Goal: Check status

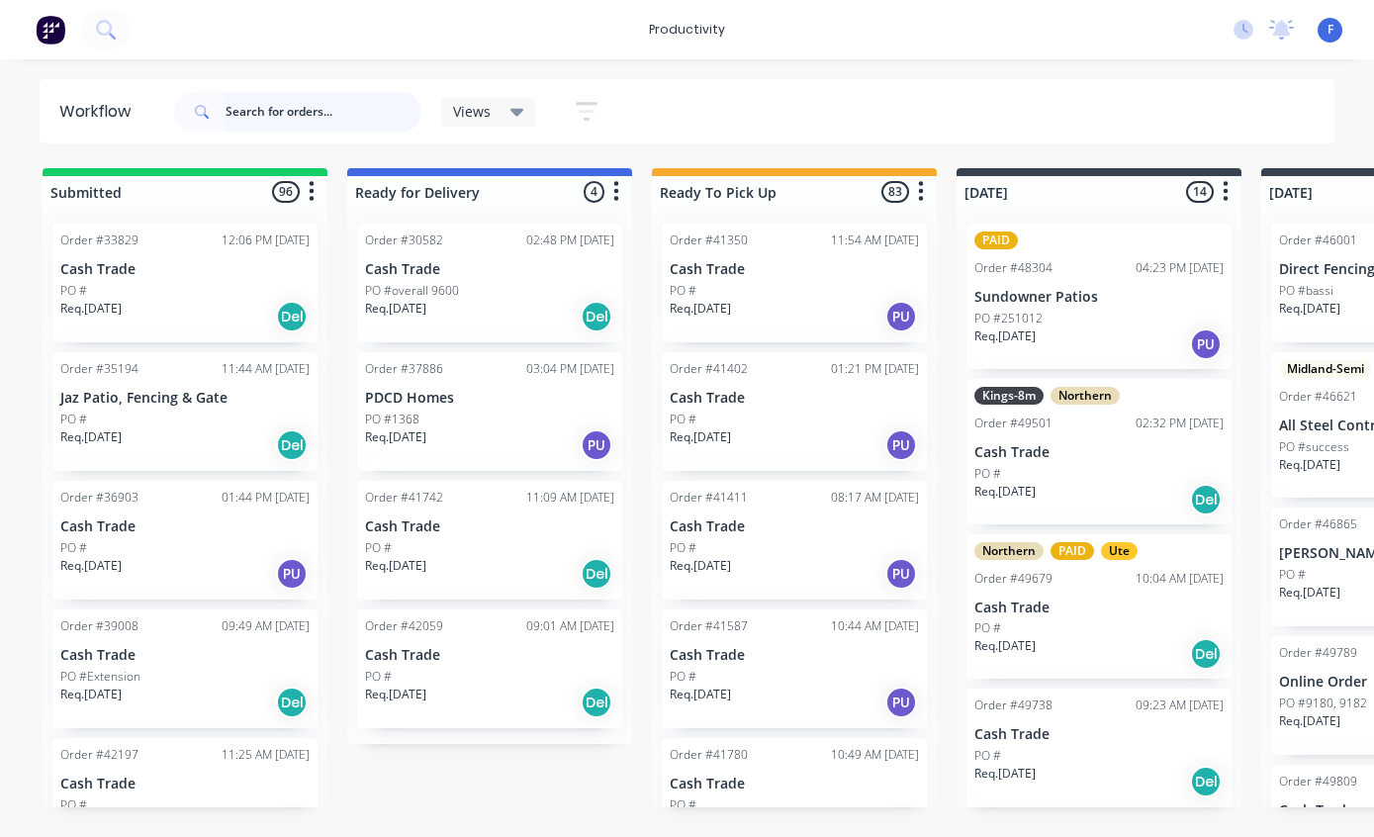
click at [249, 108] on input "text" at bounding box center [324, 112] width 196 height 40
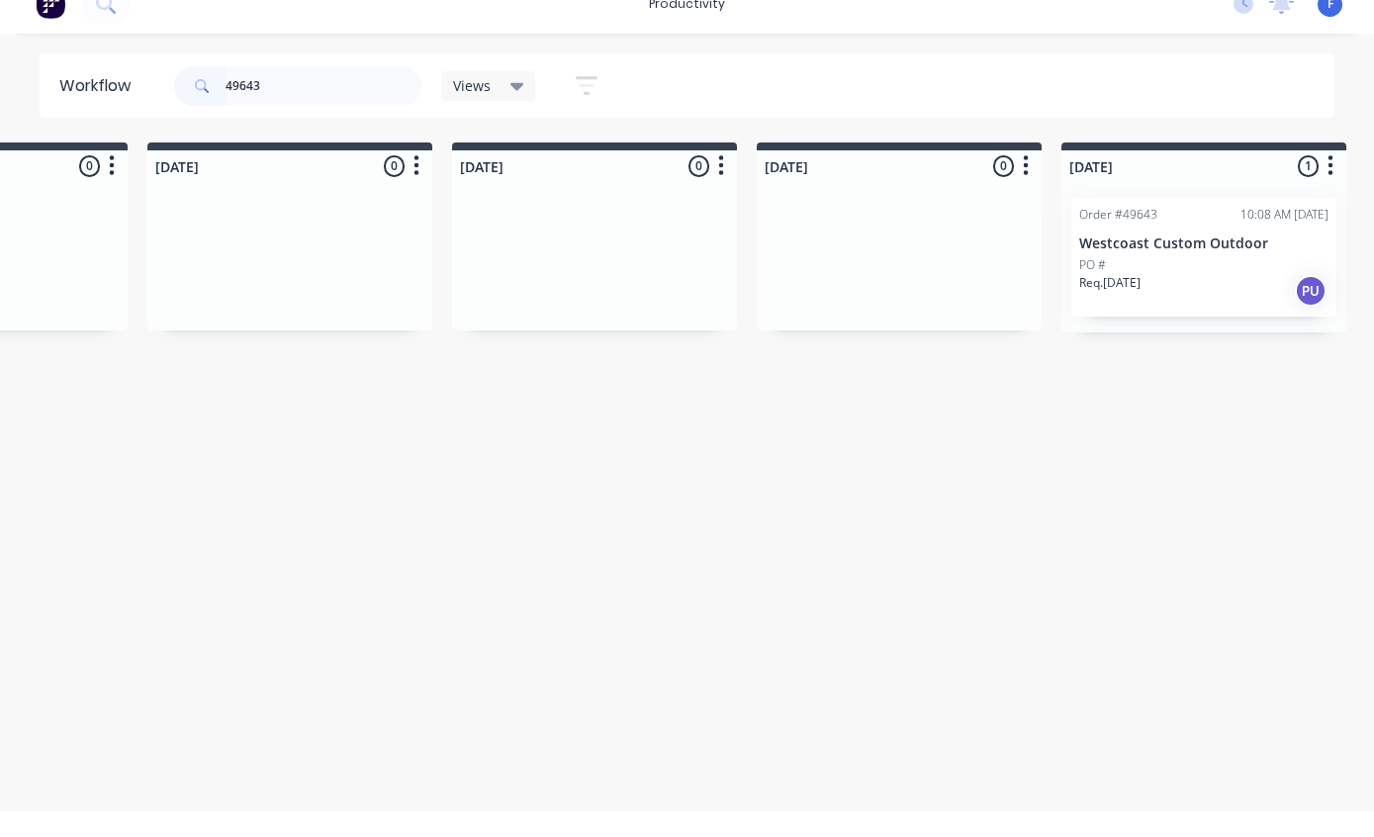
click at [1181, 261] on p "Westcoast Custom Outdoor" at bounding box center [1204, 269] width 249 height 17
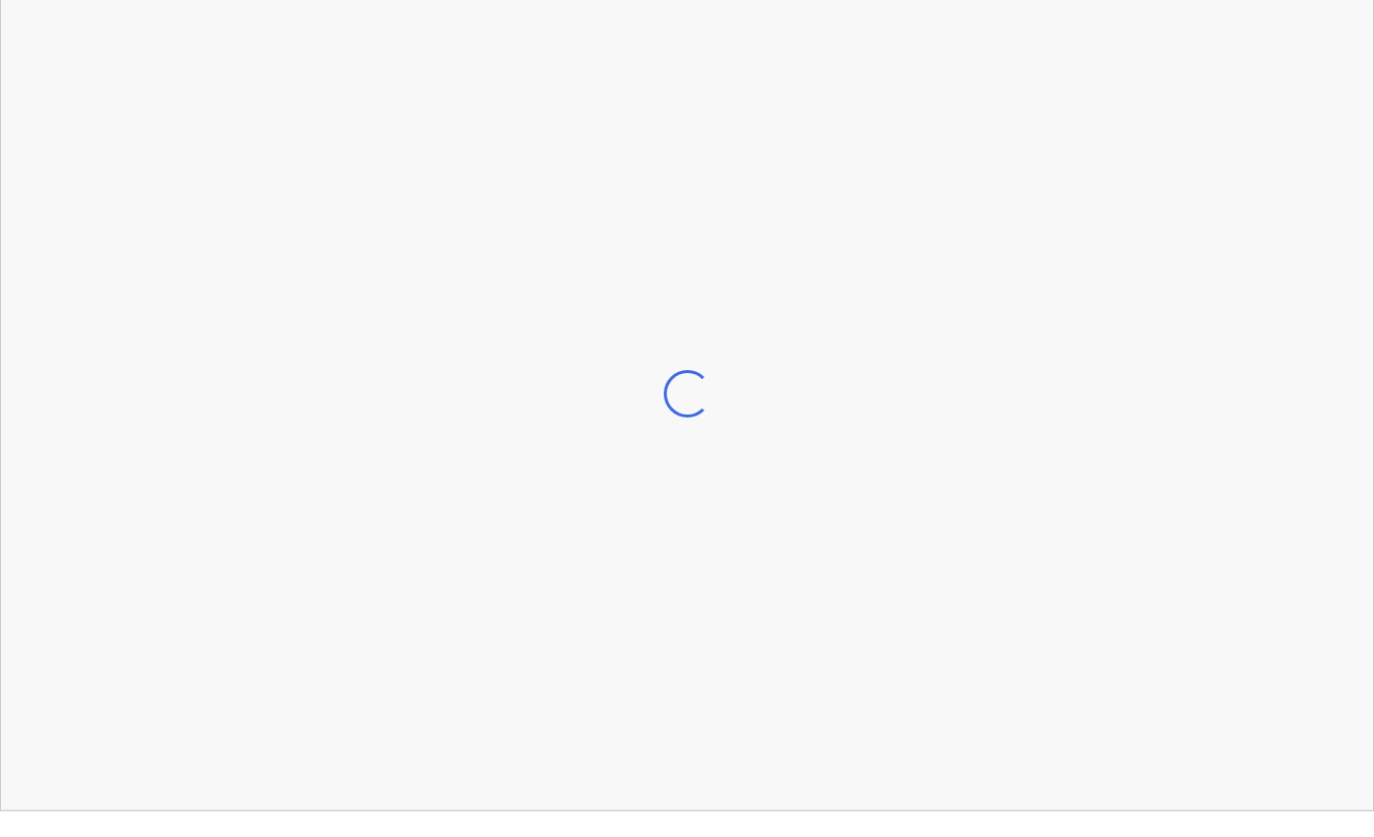
scroll to position [40, 1114]
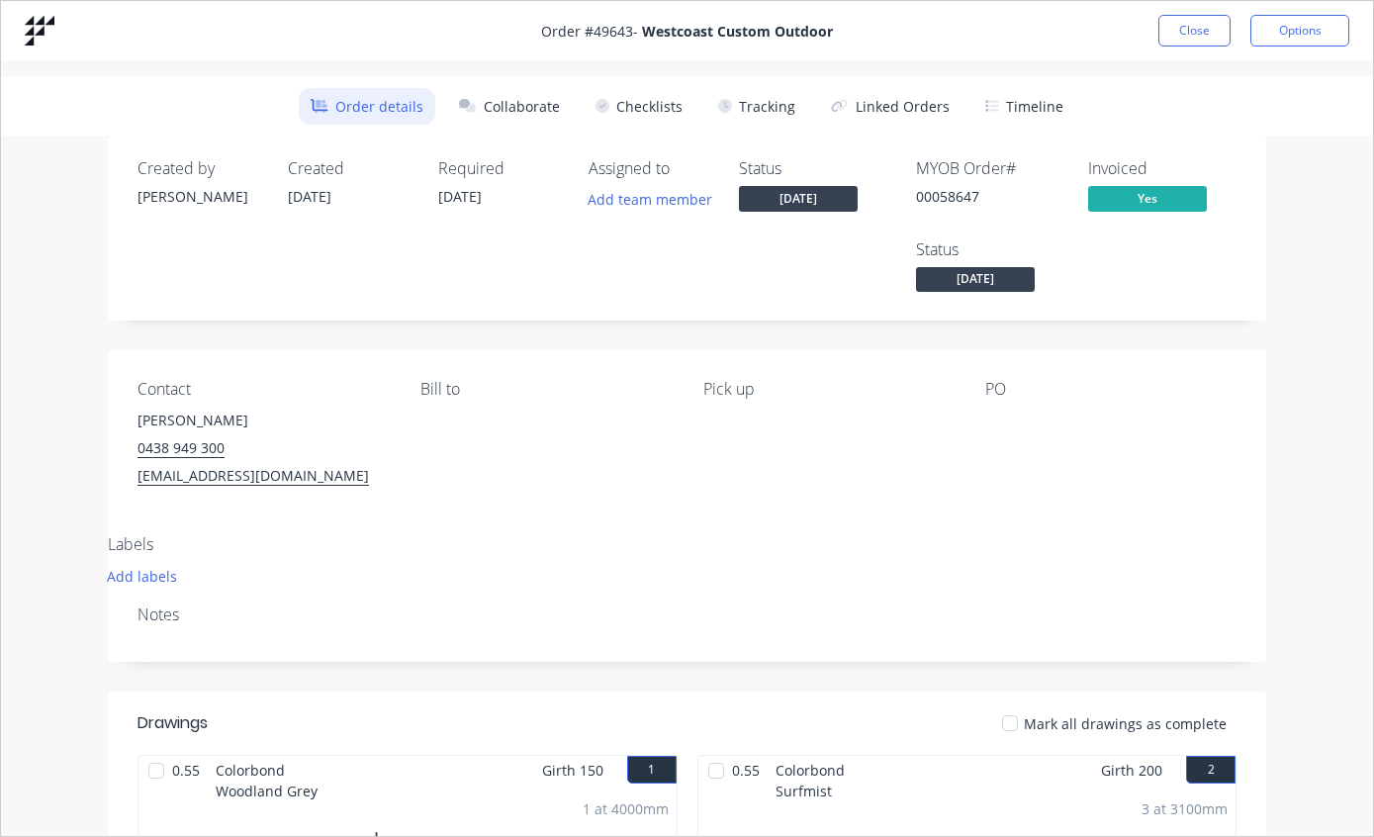
click at [768, 101] on button "Tracking" at bounding box center [756, 106] width 101 height 37
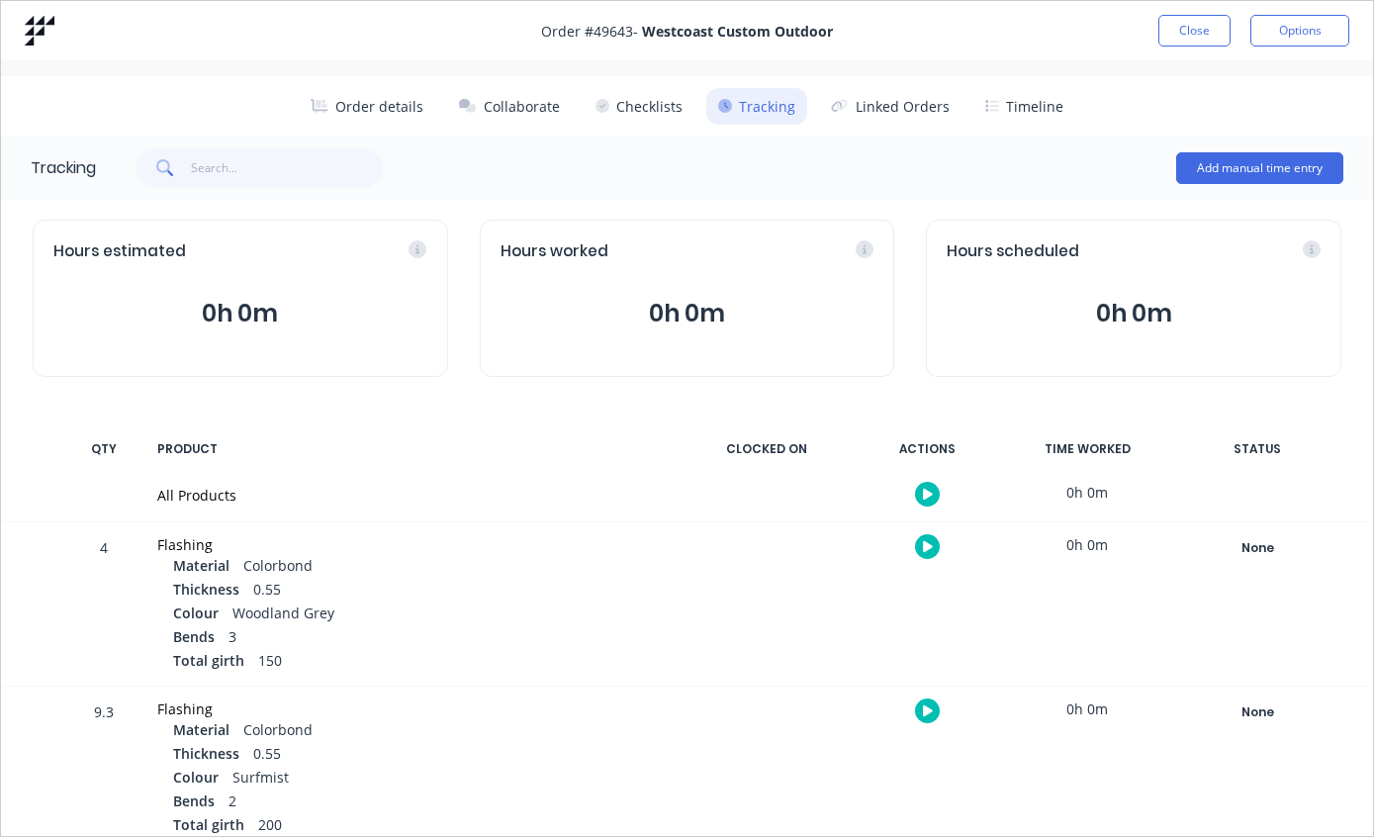
click at [1191, 29] on button "Close" at bounding box center [1195, 31] width 72 height 32
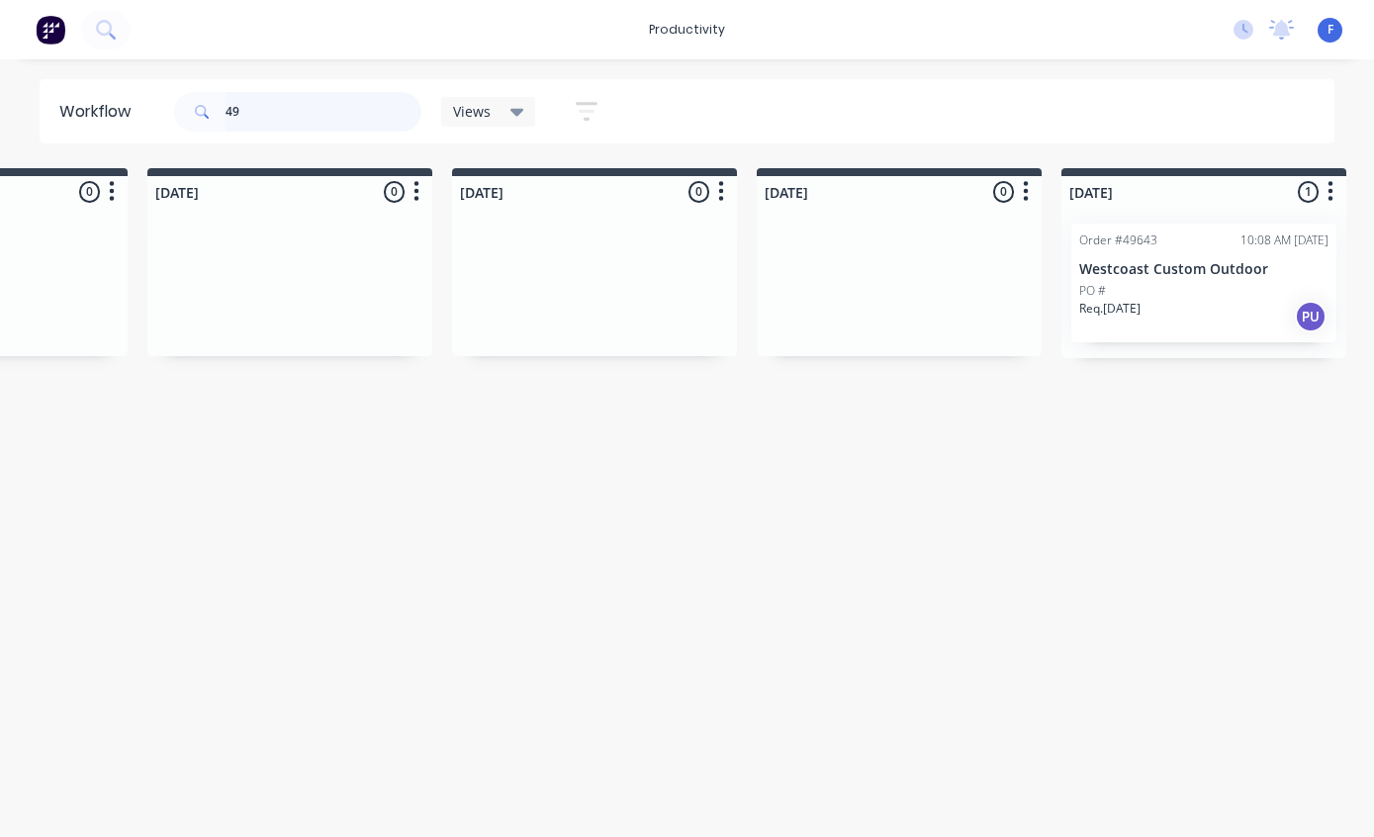
type input "4"
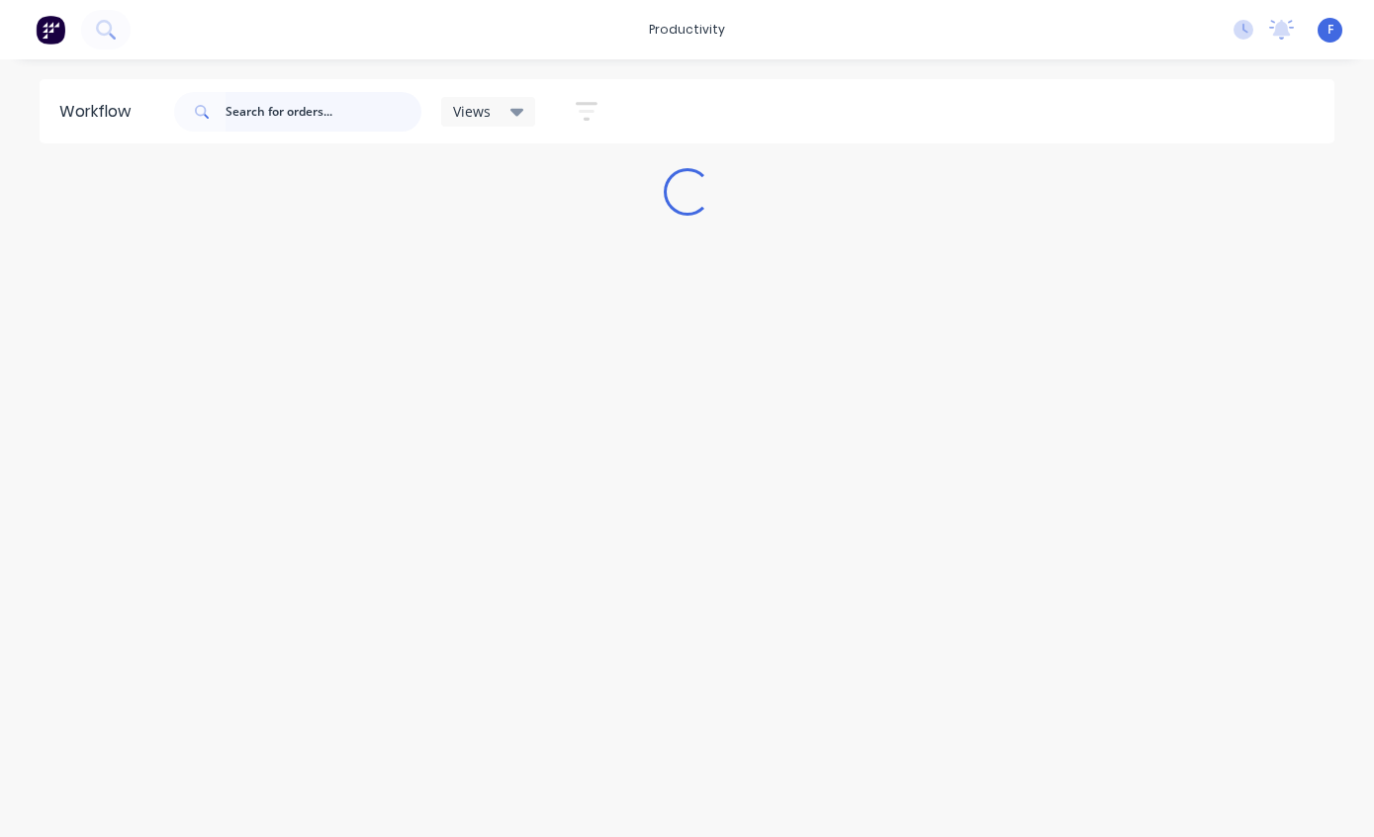
scroll to position [40, 0]
click at [283, 112] on input "text" at bounding box center [324, 112] width 196 height 40
type input "49789"
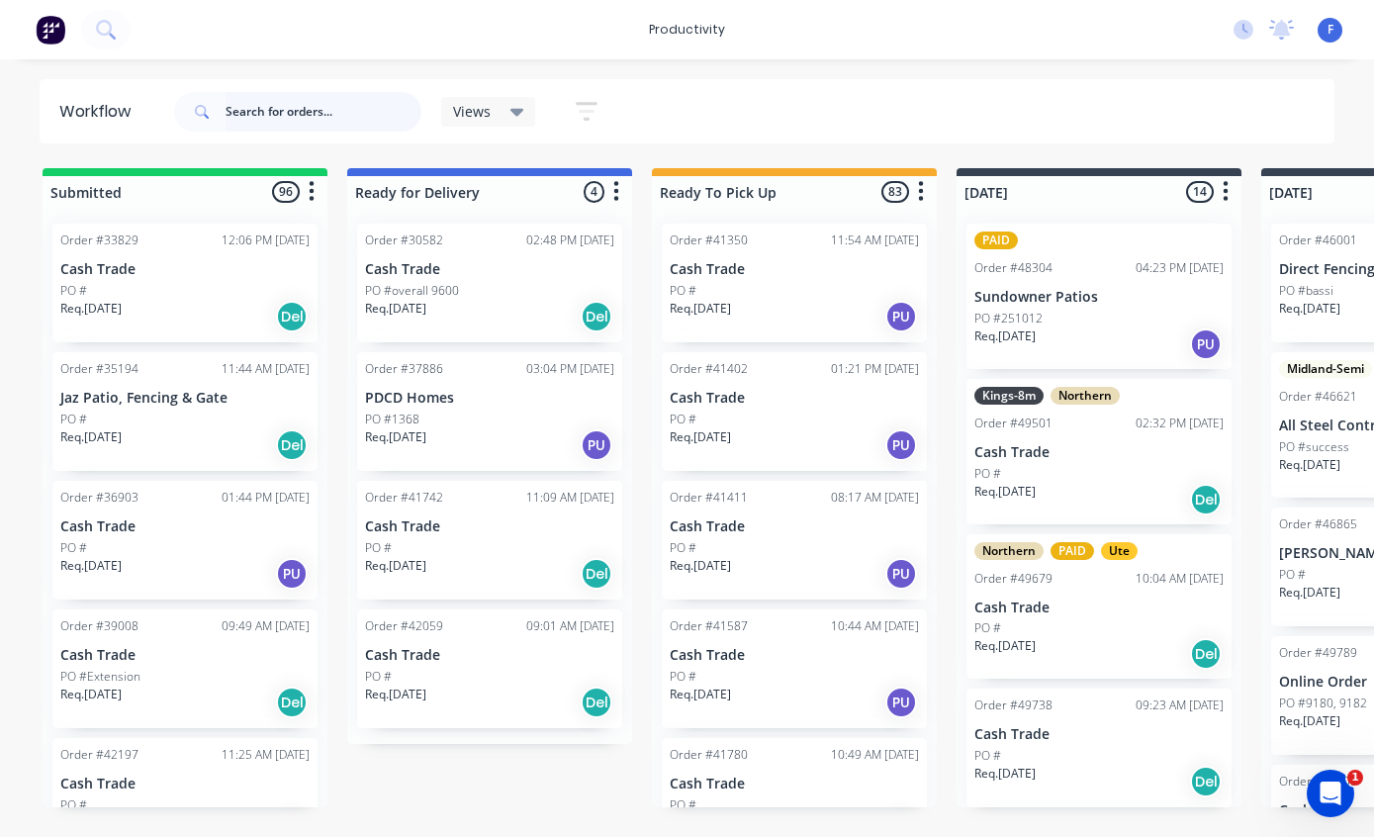
click at [259, 119] on input "text" at bounding box center [324, 112] width 196 height 40
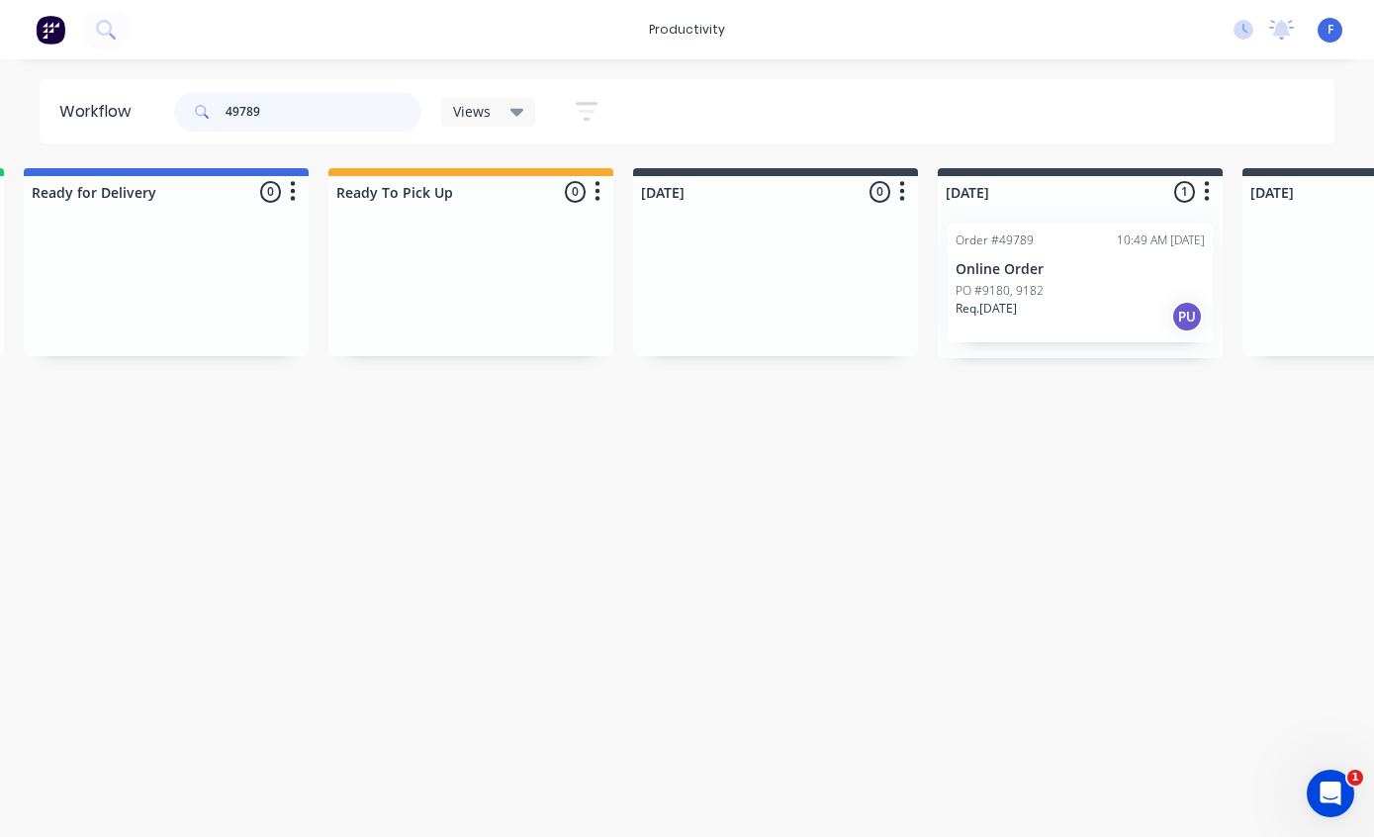
scroll to position [0, 327]
type input "49789"
click at [1054, 257] on div "Order #49789 10:49 AM 30/09/25 Online Order PO #9180, 9182 Req. 07/10/25 PU" at bounding box center [1077, 283] width 265 height 119
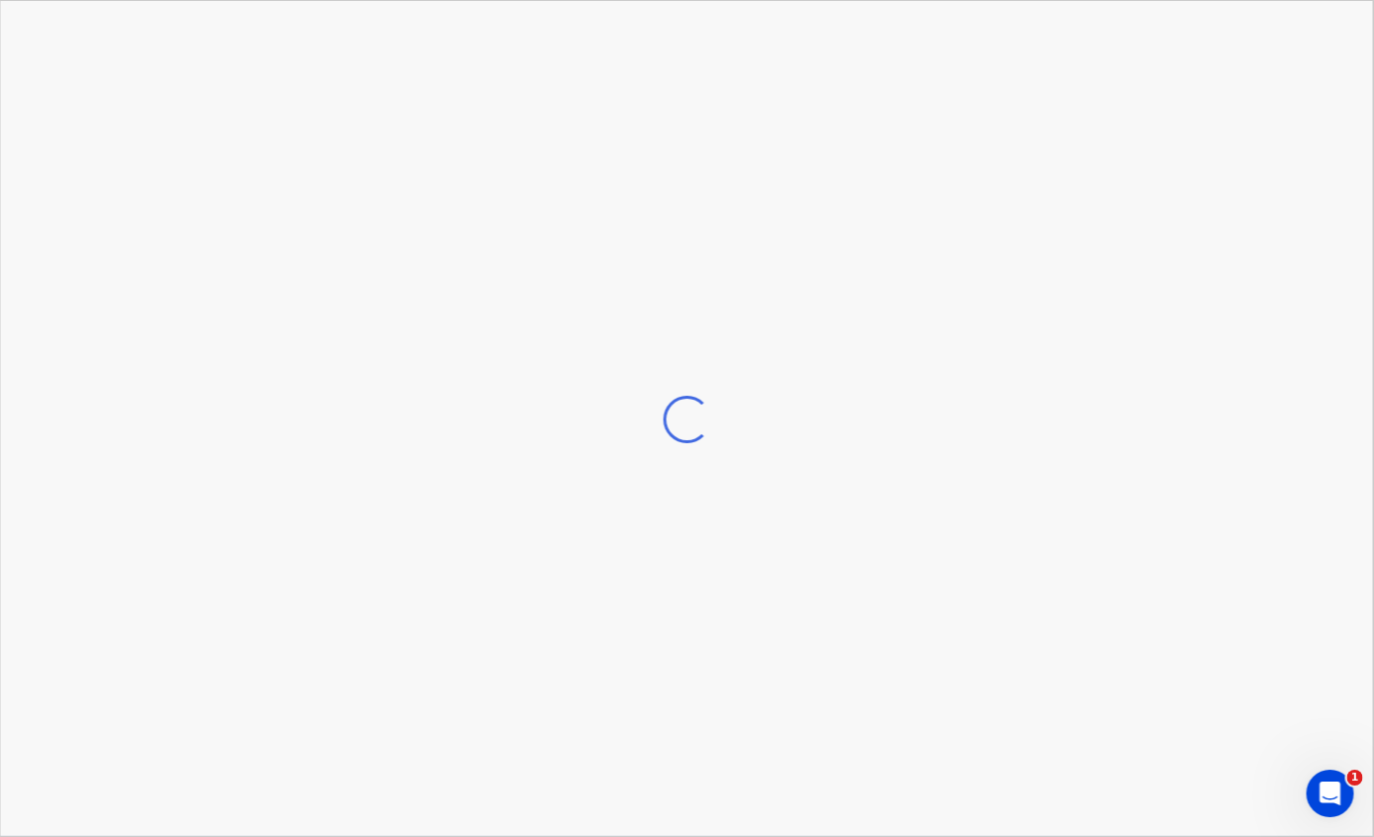
scroll to position [0, 328]
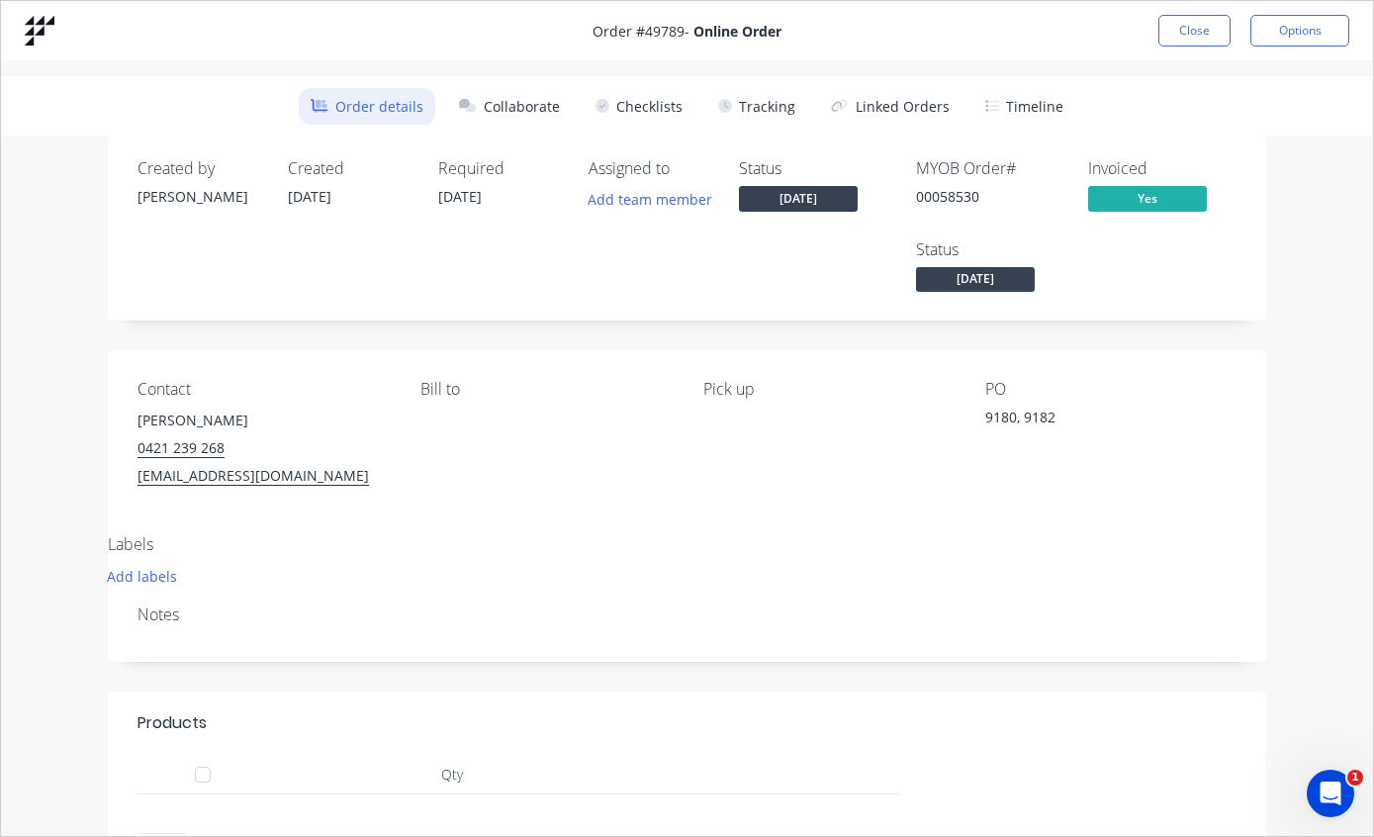
click at [762, 103] on button "Tracking" at bounding box center [756, 106] width 101 height 37
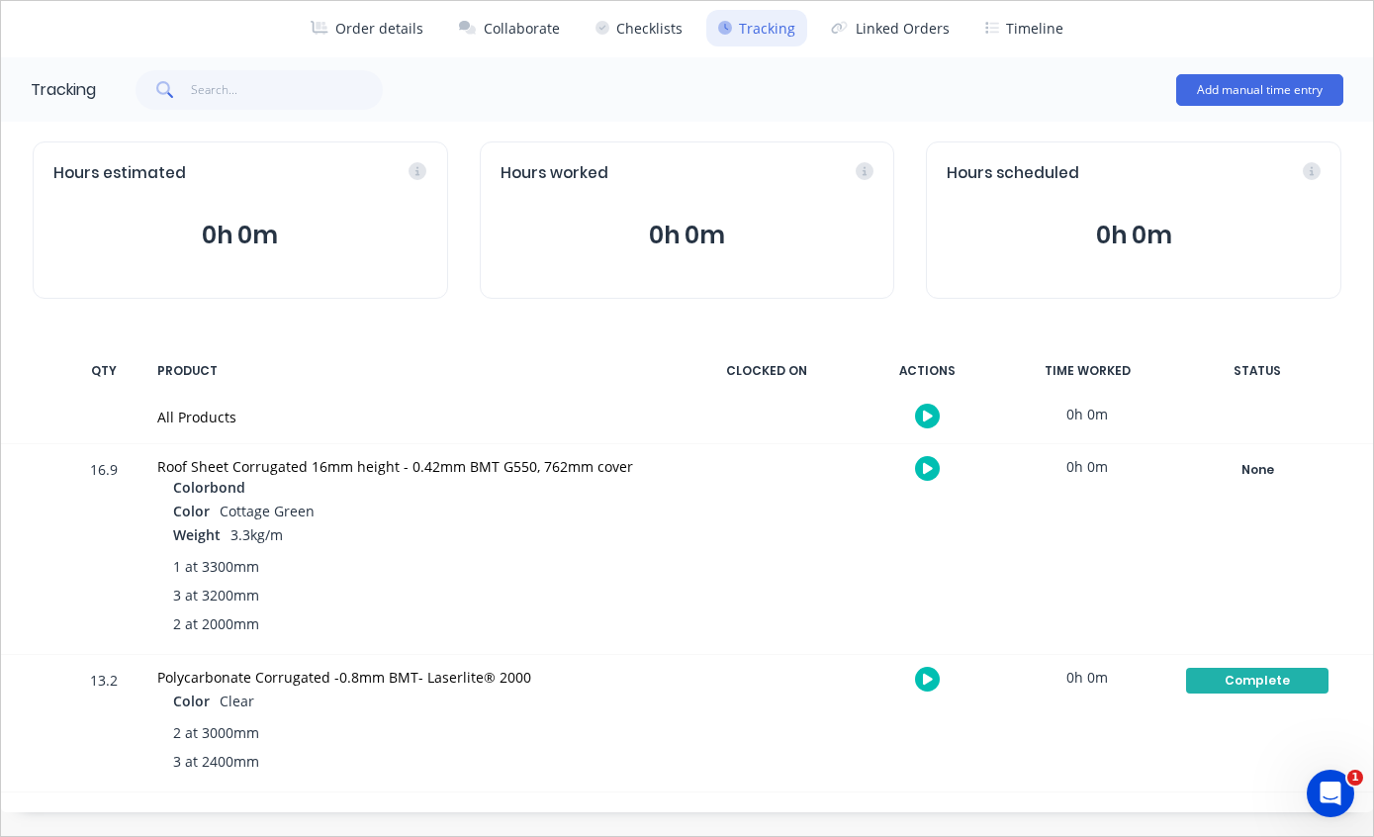
scroll to position [77, 0]
click at [1254, 473] on div "None" at bounding box center [1257, 471] width 142 height 26
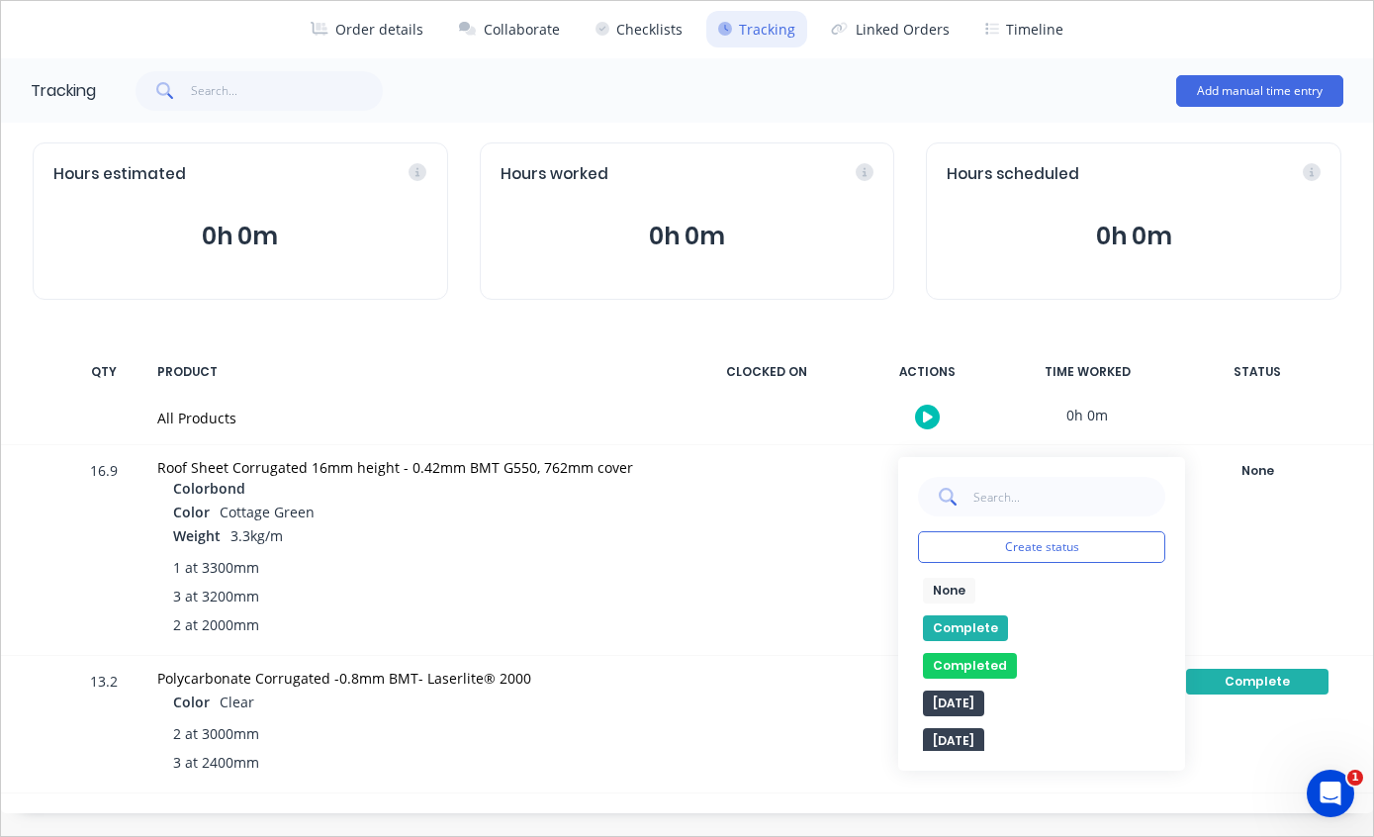
click at [969, 632] on button "Complete" at bounding box center [965, 628] width 85 height 26
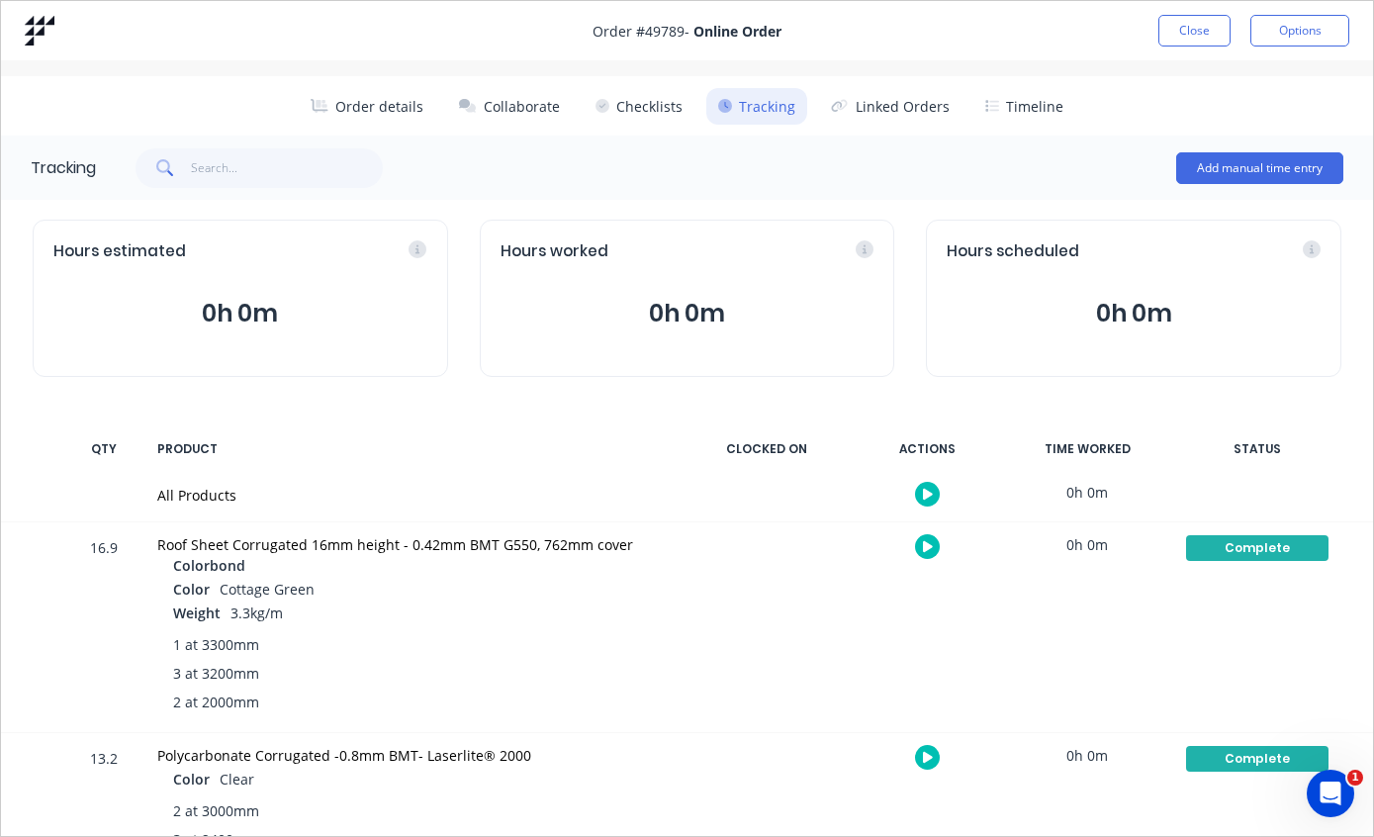
scroll to position [0, 0]
click at [1185, 19] on button "Close" at bounding box center [1195, 31] width 72 height 32
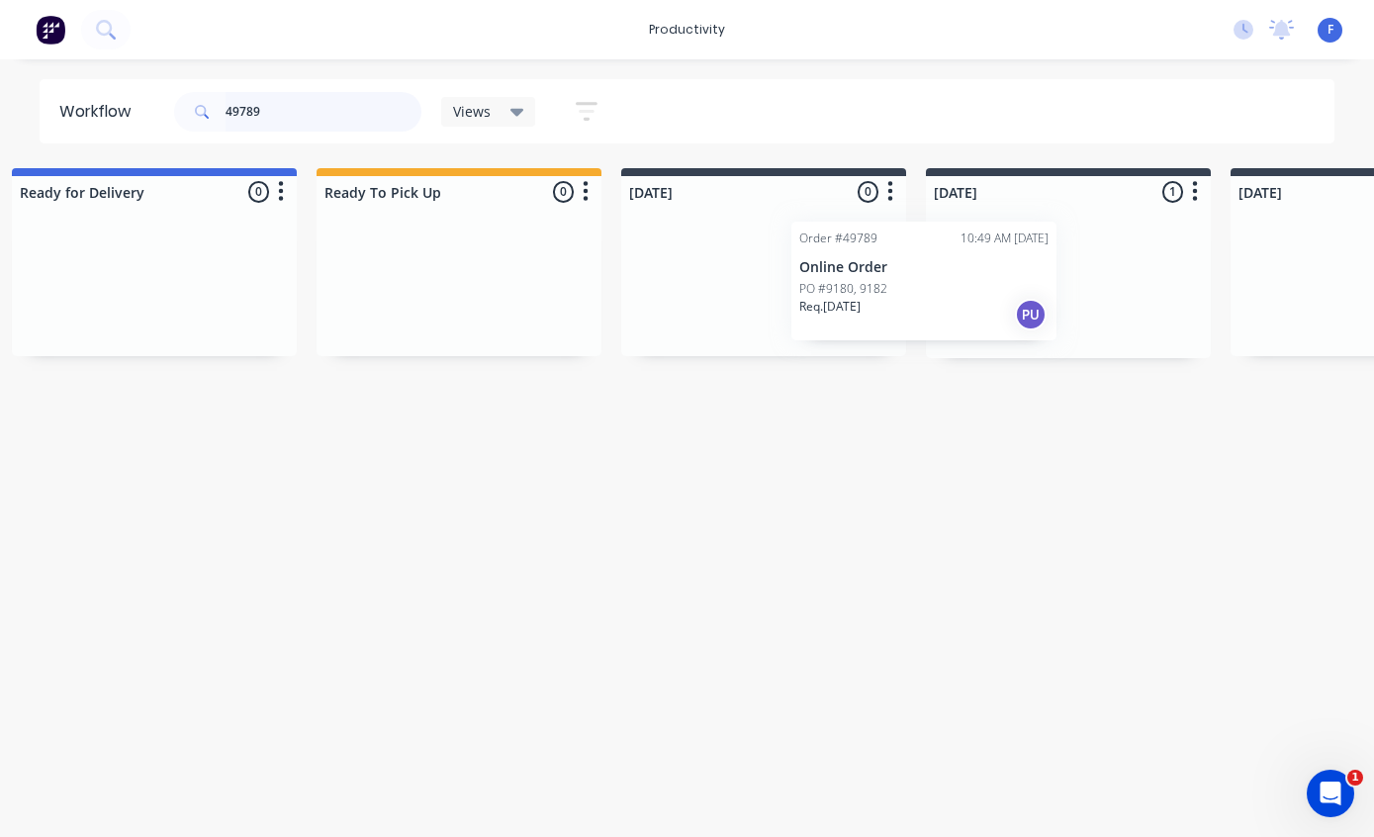
scroll to position [0, 336]
